Goal: Task Accomplishment & Management: Manage account settings

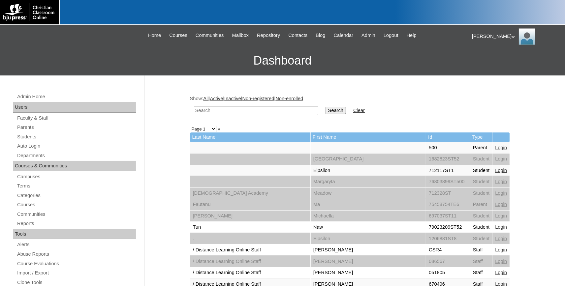
click at [233, 112] on input "text" at bounding box center [256, 110] width 124 height 9
type input "500022716"
click at [326, 107] on input "Search" at bounding box center [336, 110] width 20 height 7
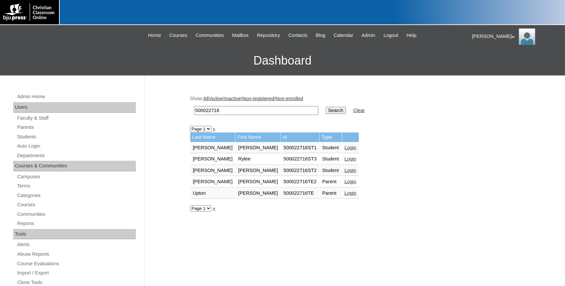
click at [345, 171] on link "Login" at bounding box center [351, 170] width 12 height 5
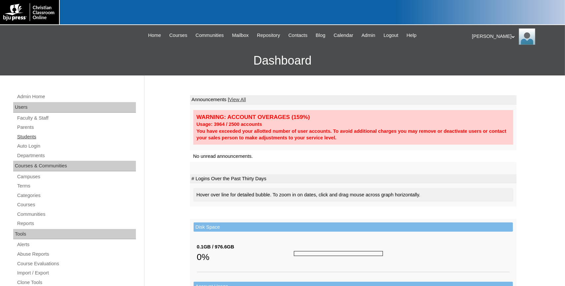
click at [27, 136] on link "Students" at bounding box center [76, 137] width 119 height 8
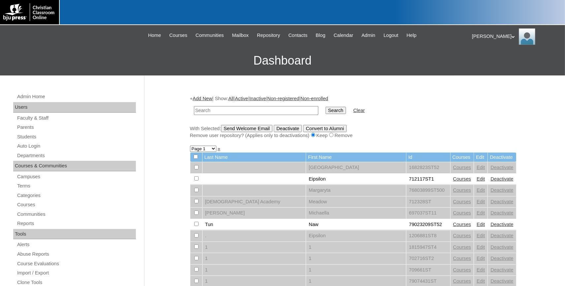
click at [228, 111] on input "text" at bounding box center [256, 110] width 124 height 9
type input "w"
type input "500022716"
click at [326, 107] on input "Search" at bounding box center [336, 110] width 20 height 7
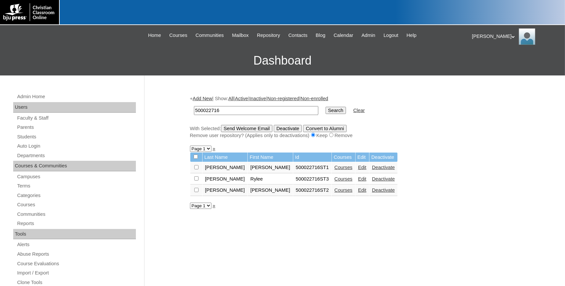
click at [358, 192] on link "Edit" at bounding box center [362, 190] width 8 height 5
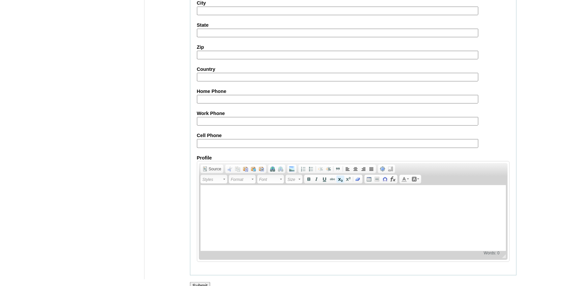
scroll to position [735, 0]
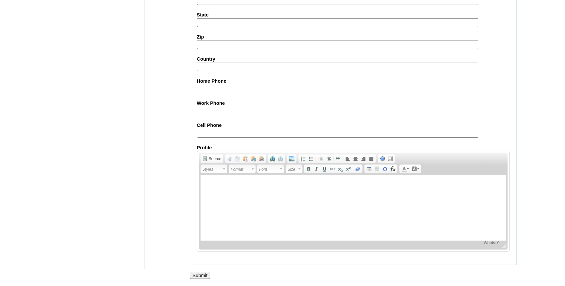
click at [206, 274] on input "Submit" at bounding box center [200, 275] width 20 height 7
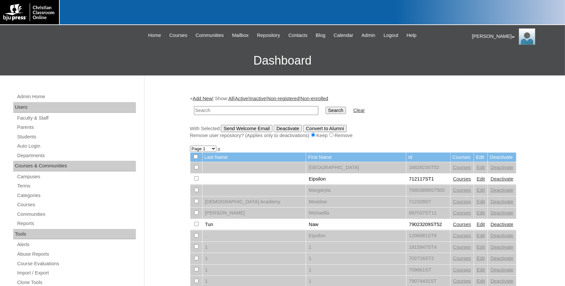
click at [295, 110] on input "text" at bounding box center [256, 110] width 124 height 9
type input "500022716"
click at [326, 107] on input "Search" at bounding box center [336, 110] width 20 height 7
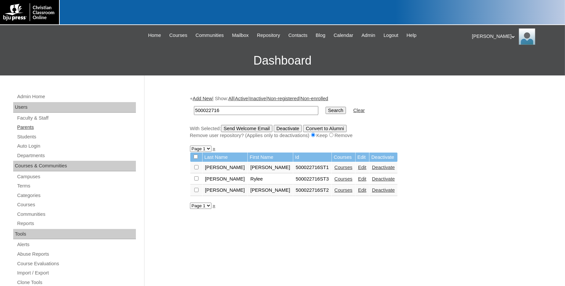
click at [26, 131] on link "Parents" at bounding box center [76, 127] width 119 height 8
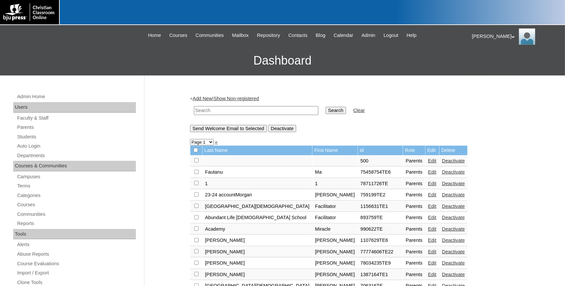
click at [212, 111] on input "text" at bounding box center [256, 110] width 124 height 9
type input "500022716"
click at [326, 107] on input "Search" at bounding box center [336, 110] width 20 height 7
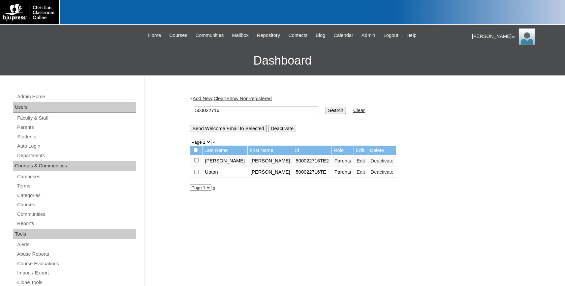
click at [357, 175] on link "Edit" at bounding box center [361, 172] width 8 height 5
click at [357, 162] on link "Edit" at bounding box center [361, 160] width 8 height 5
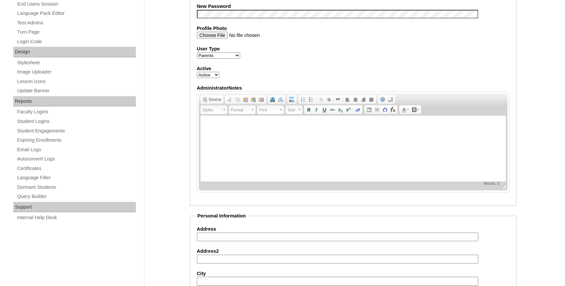
scroll to position [327, 0]
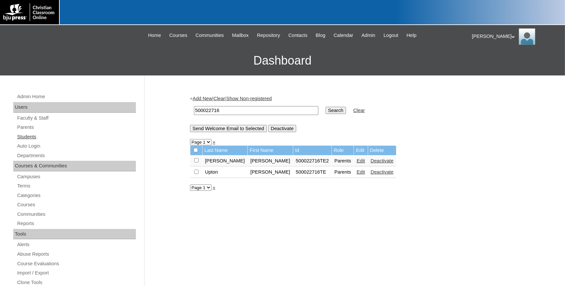
click at [31, 136] on link "Students" at bounding box center [76, 137] width 119 height 8
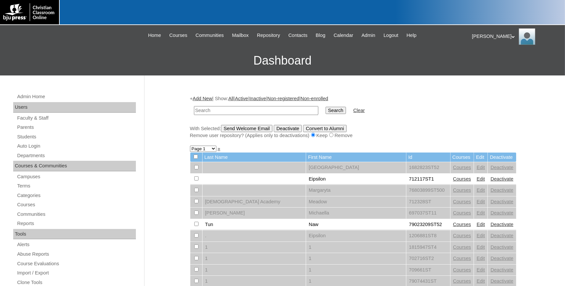
click at [257, 111] on input "text" at bounding box center [256, 110] width 124 height 9
type input "500022716"
click at [326, 107] on input "Search" at bounding box center [336, 110] width 20 height 7
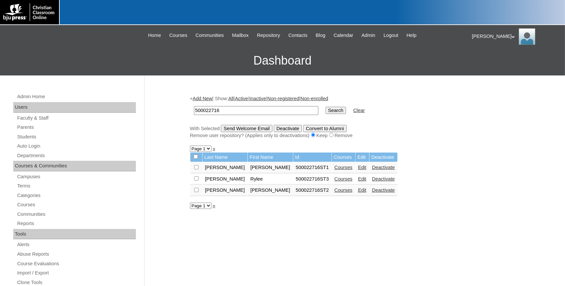
click at [358, 170] on link "Edit" at bounding box center [362, 167] width 8 height 5
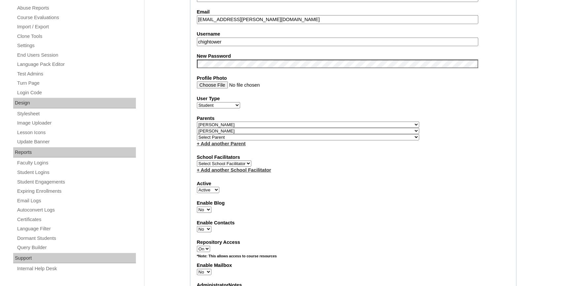
scroll to position [182, 0]
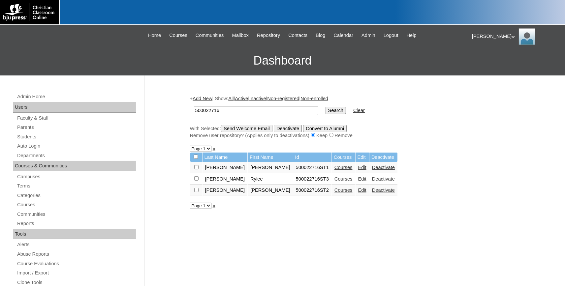
click at [358, 193] on link "Edit" at bounding box center [362, 190] width 8 height 5
click at [358, 182] on link "Edit" at bounding box center [362, 179] width 8 height 5
click at [335, 191] on link "Courses" at bounding box center [344, 190] width 18 height 5
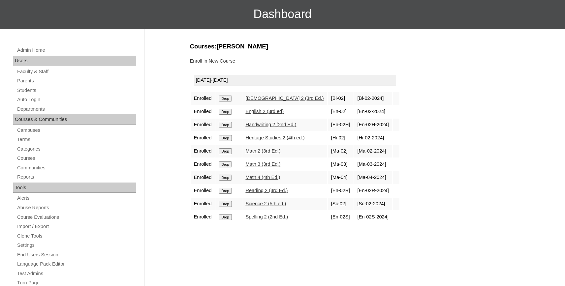
scroll to position [73, 0]
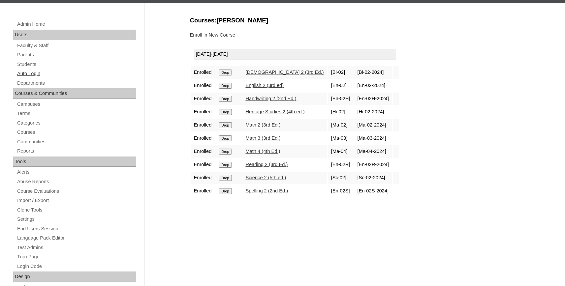
drag, startPoint x: 35, startPoint y: 66, endPoint x: 57, endPoint y: 76, distance: 24.7
click at [34, 65] on link "Students" at bounding box center [76, 64] width 119 height 8
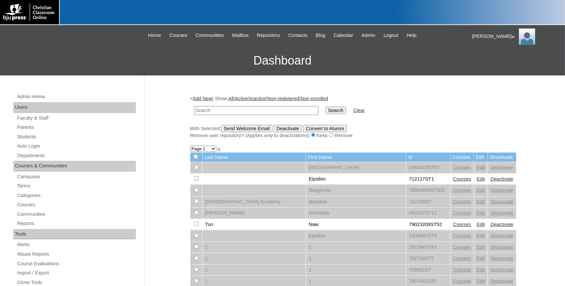
click at [249, 111] on input "text" at bounding box center [256, 110] width 124 height 9
type input "[PERSON_NAME]"
click at [326, 107] on input "Search" at bounding box center [336, 110] width 20 height 7
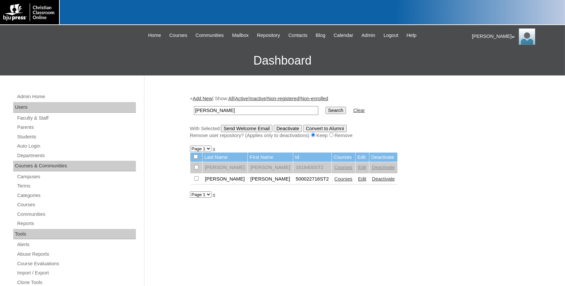
click at [358, 181] on link "Edit" at bounding box center [362, 179] width 8 height 5
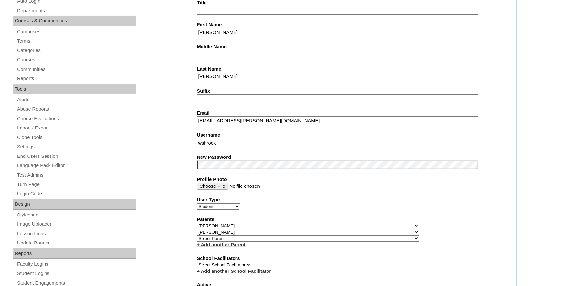
drag, startPoint x: 259, startPoint y: 121, endPoint x: 200, endPoint y: 127, distance: 60.0
click at [197, 122] on input "[EMAIL_ADDRESS][PERSON_NAME][DOMAIN_NAME]" at bounding box center [337, 120] width 281 height 9
drag, startPoint x: 265, startPoint y: 120, endPoint x: 181, endPoint y: 117, distance: 84.5
click at [197, 116] on input "[EMAIL_ADDRESS][PERSON_NAME][DOMAIN_NAME]" at bounding box center [337, 120] width 281 height 9
click at [260, 115] on label "Email" at bounding box center [353, 113] width 313 height 7
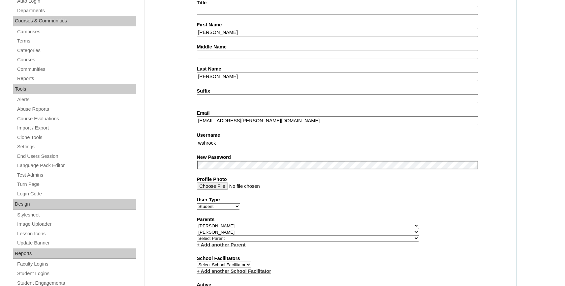
click at [260, 116] on input "[EMAIL_ADDRESS][PERSON_NAME][DOMAIN_NAME]" at bounding box center [337, 120] width 281 height 9
drag, startPoint x: 253, startPoint y: 118, endPoint x: 248, endPoint y: 118, distance: 5.3
click at [248, 118] on input "[EMAIL_ADDRESS][PERSON_NAME][DOMAIN_NAME]" at bounding box center [337, 120] width 281 height 9
click at [264, 118] on input "[EMAIL_ADDRESS][PERSON_NAME][DOMAIN_NAME]" at bounding box center [337, 120] width 281 height 9
drag, startPoint x: 265, startPoint y: 119, endPoint x: 203, endPoint y: 121, distance: 61.4
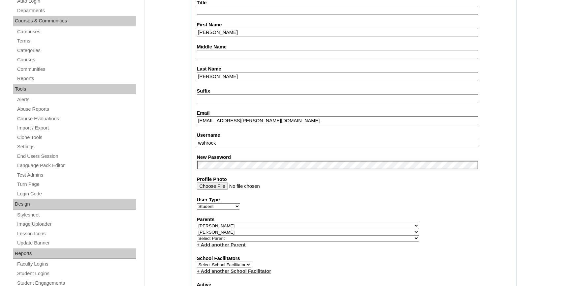
click at [197, 119] on input "[EMAIL_ADDRESS][PERSON_NAME][DOMAIN_NAME]" at bounding box center [337, 120] width 281 height 9
